Goal: Task Accomplishment & Management: Complete application form

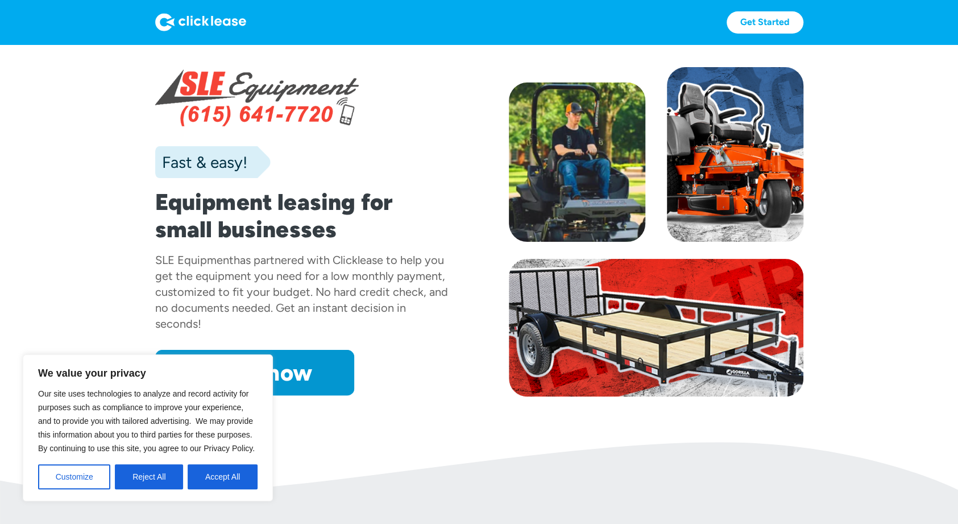
click at [941, 312] on section "Fast & easy! Equipment leasing for small businesses SLE Equipment has partnered…" at bounding box center [479, 243] width 958 height 398
click at [155, 479] on button "Reject All" at bounding box center [149, 476] width 68 height 25
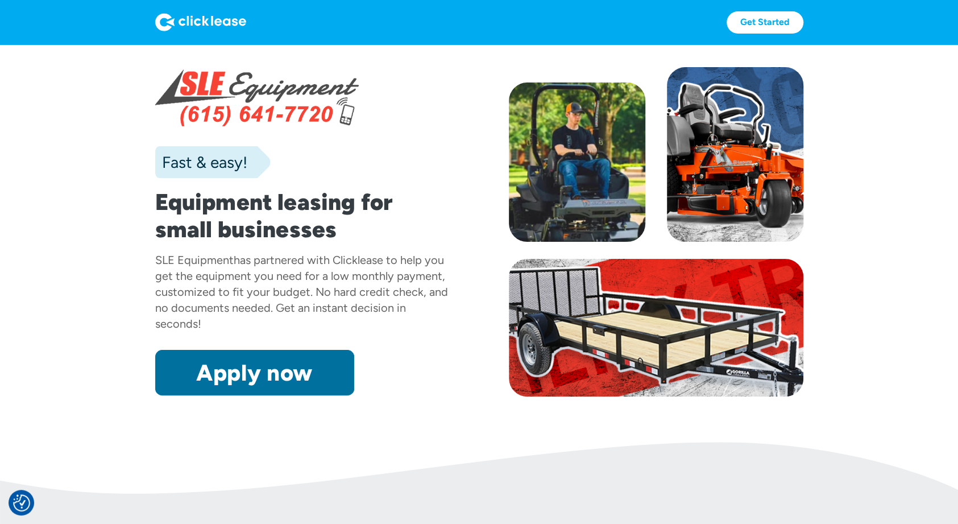
click at [308, 383] on link "Apply now" at bounding box center [254, 372] width 199 height 45
